Goal: Information Seeking & Learning: Learn about a topic

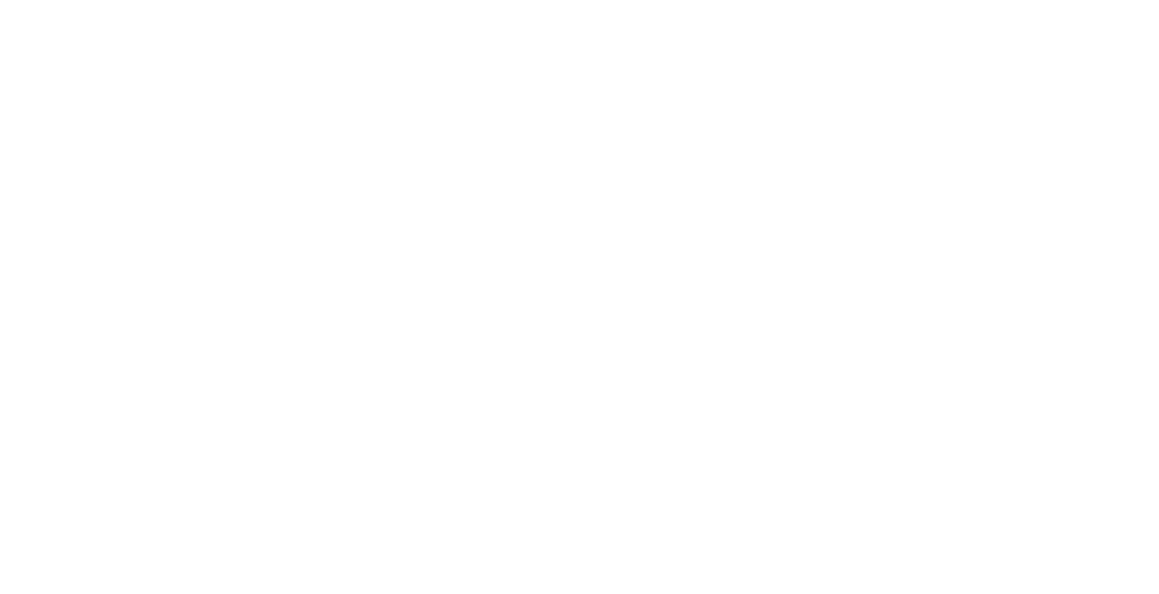
select select "+971"
